Goal: Task Accomplishment & Management: Use online tool/utility

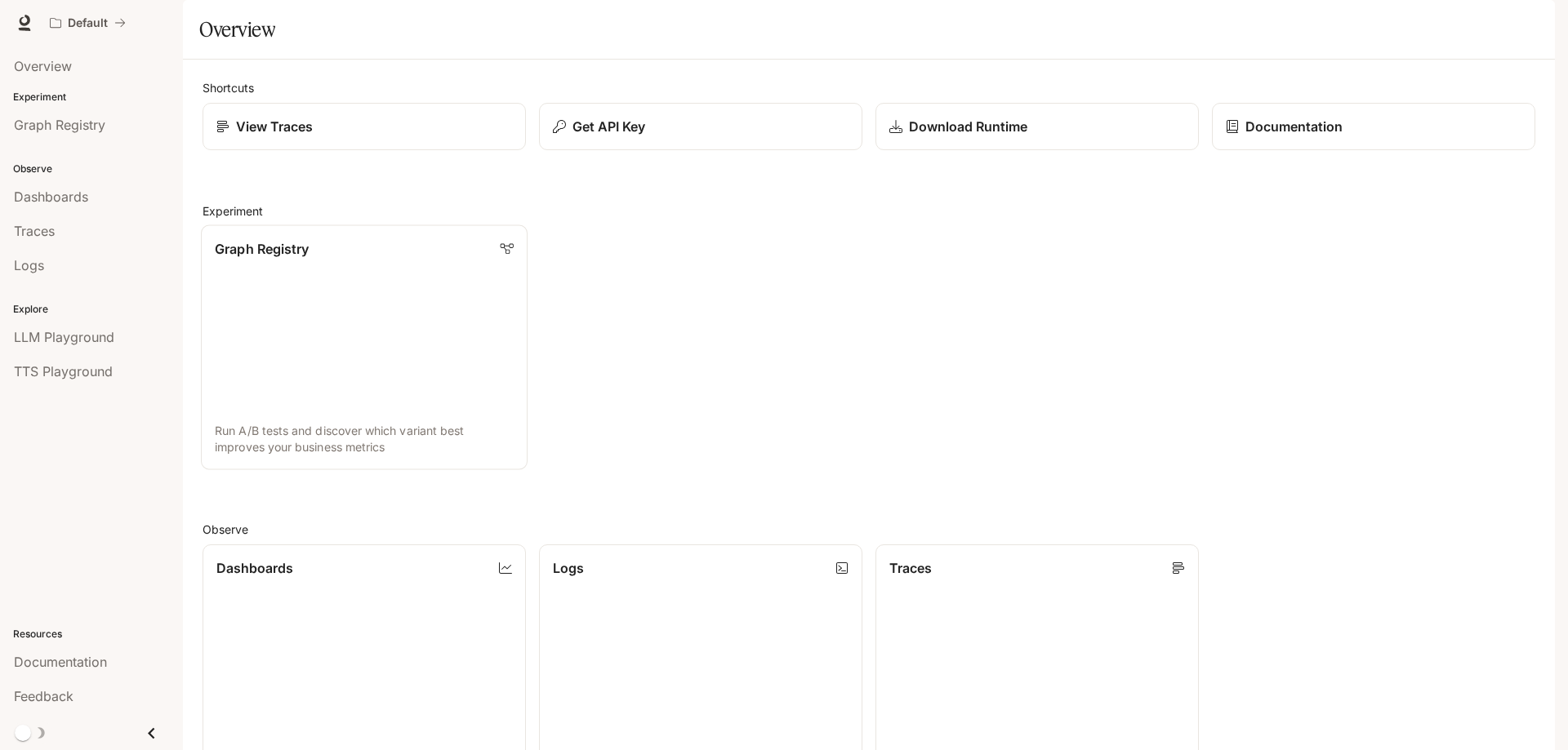
click at [247, 259] on p "Graph Registry" at bounding box center [261, 248] width 94 height 20
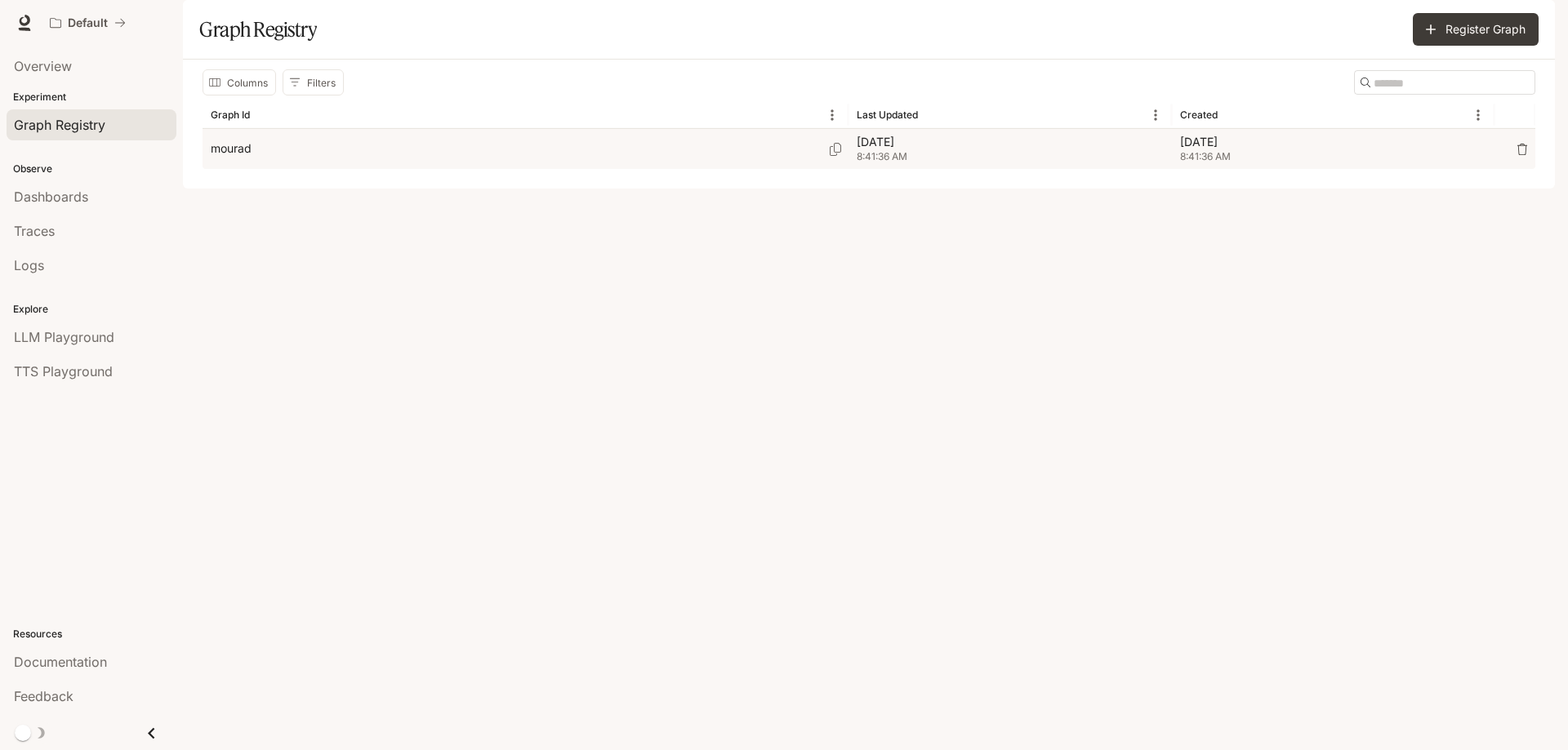
click at [274, 169] on div "mourad" at bounding box center [525, 149] width 629 height 40
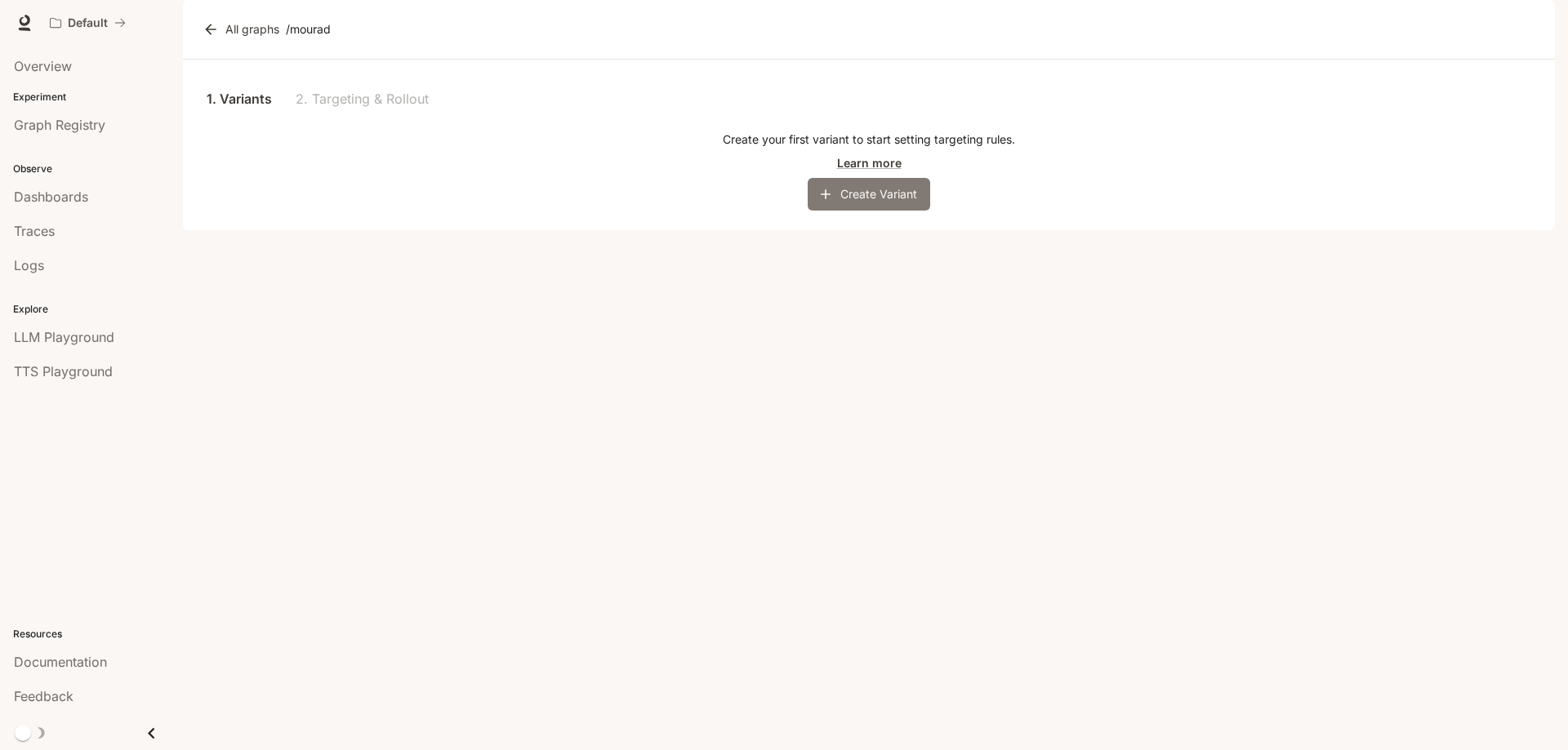
click at [875, 210] on button "Create Variant" at bounding box center [868, 194] width 122 height 33
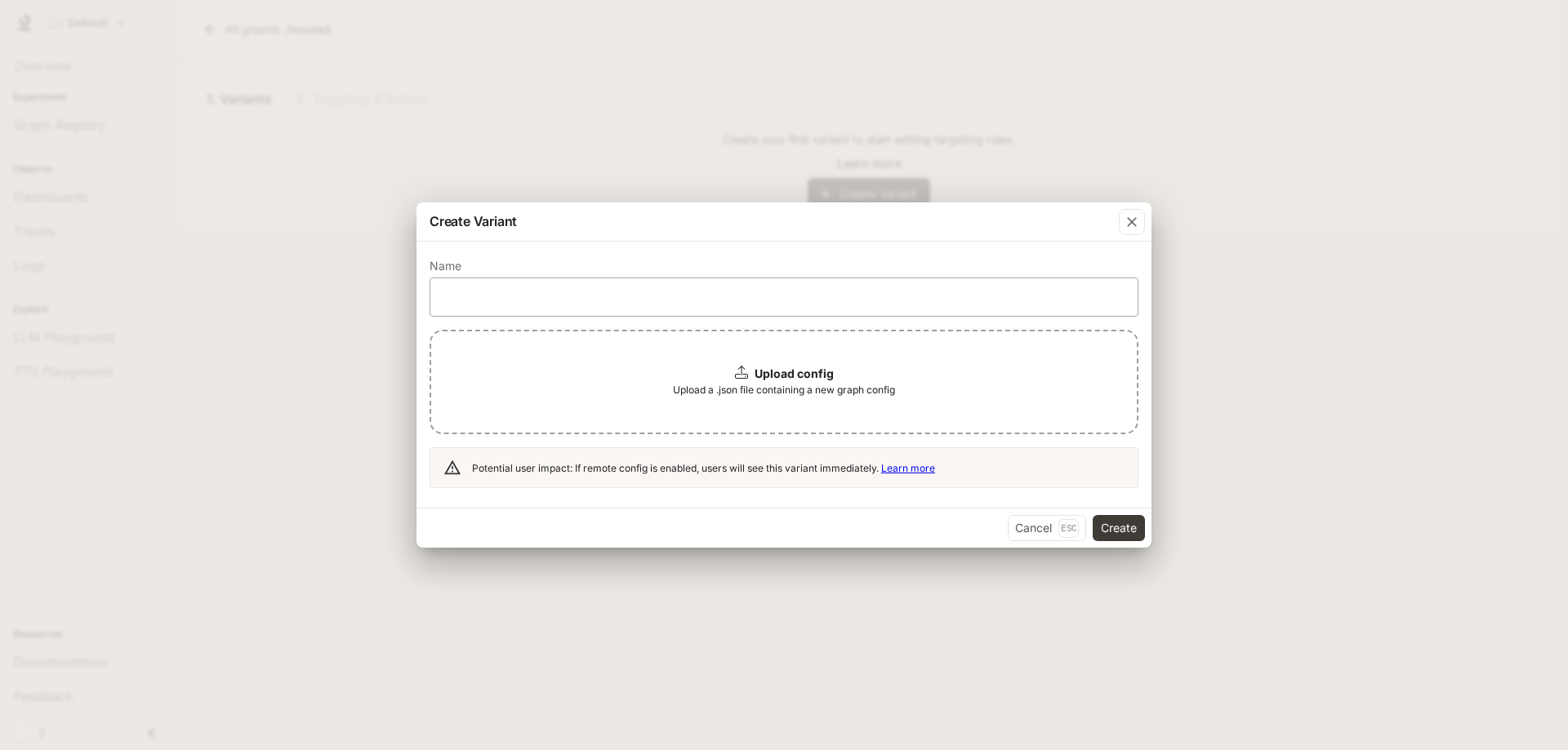
click at [468, 285] on div "​" at bounding box center [784, 297] width 708 height 40
type input "***"
click at [763, 366] on b "Upload config" at bounding box center [794, 373] width 79 height 14
click at [787, 375] on b "Upload config" at bounding box center [794, 373] width 79 height 14
click at [781, 373] on b "Upload config" at bounding box center [794, 373] width 79 height 14
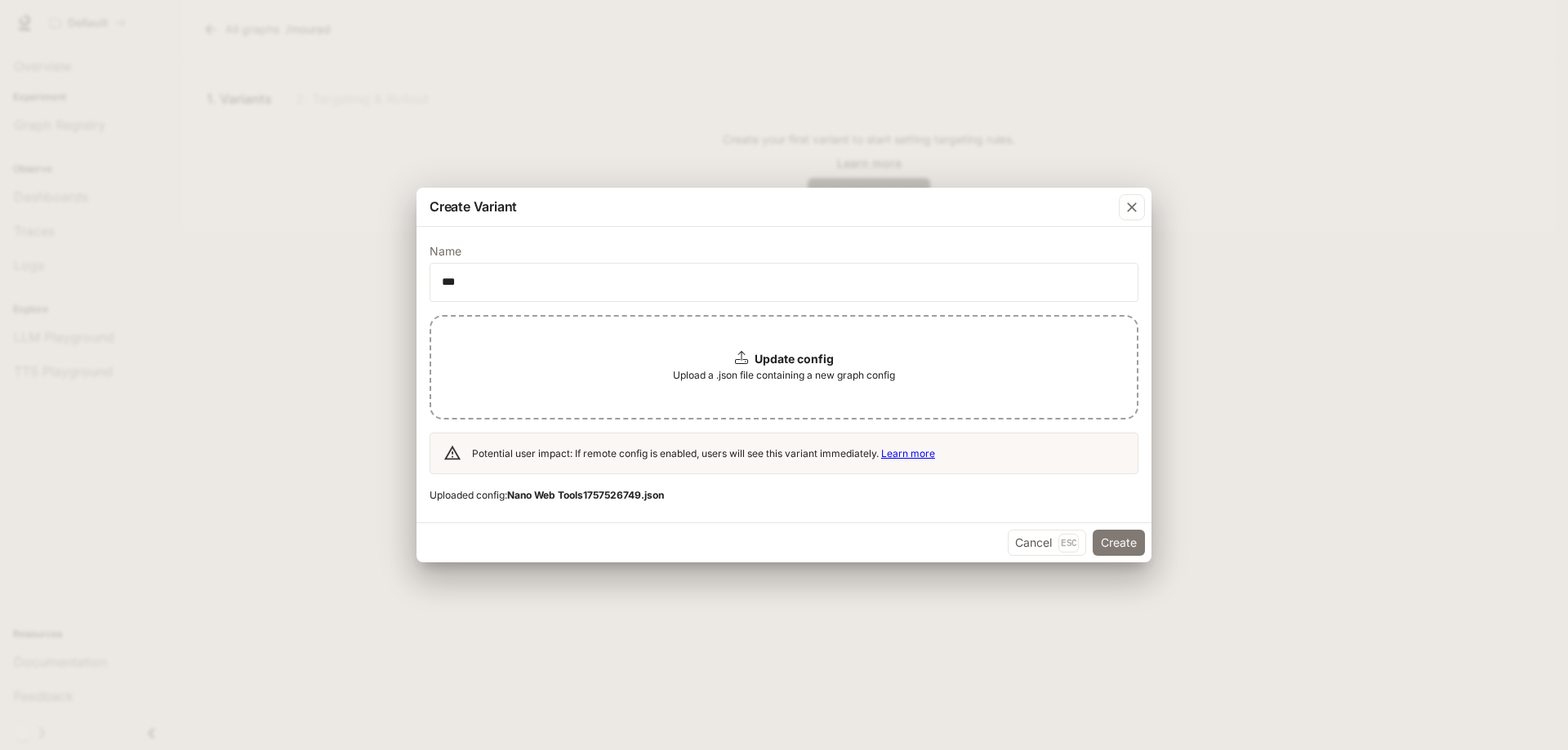
click at [1117, 536] on button "Create" at bounding box center [1118, 542] width 52 height 26
click at [1136, 204] on icon "button" at bounding box center [1131, 207] width 9 height 9
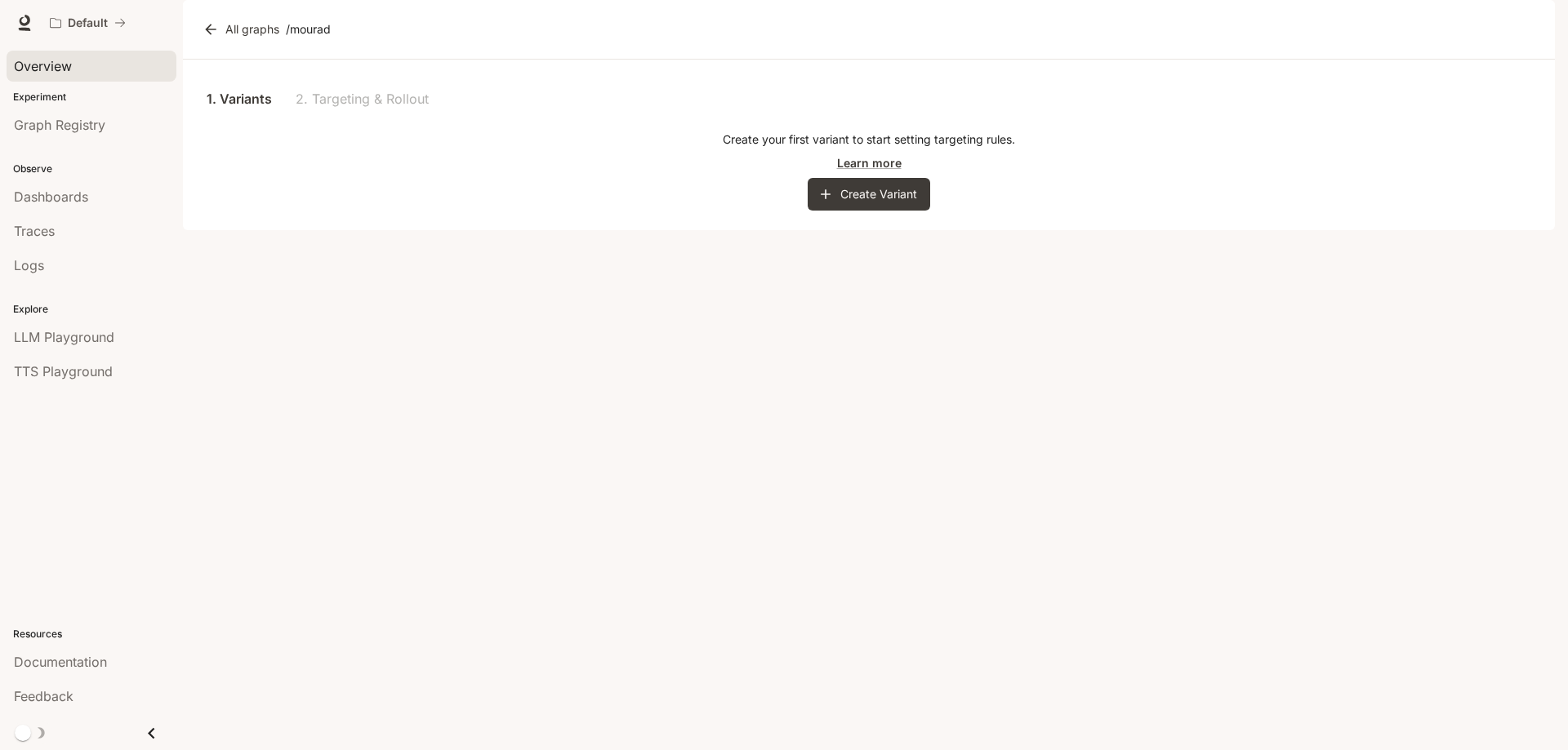
click at [25, 65] on span "Overview" at bounding box center [42, 66] width 58 height 20
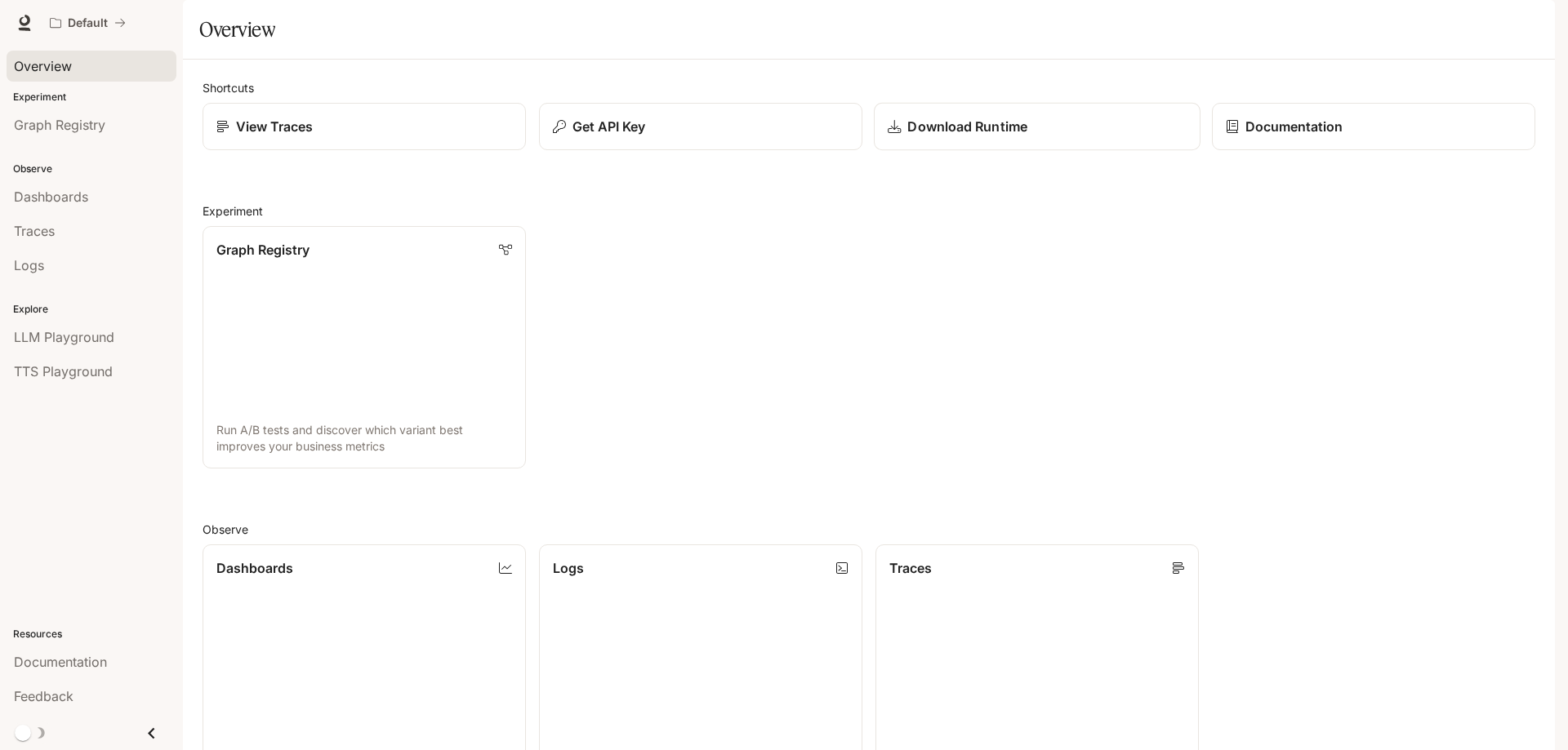
click at [942, 137] on p "Download Runtime" at bounding box center [966, 126] width 119 height 20
